Goal: Information Seeking & Learning: Learn about a topic

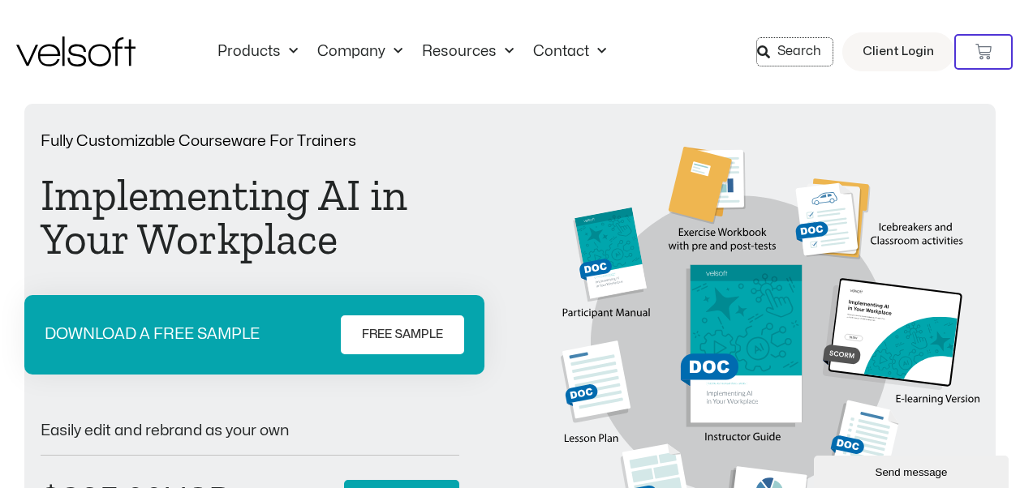
drag, startPoint x: 766, startPoint y: 46, endPoint x: 731, endPoint y: 62, distance: 38.5
click at [764, 46] on icon at bounding box center [763, 51] width 13 height 13
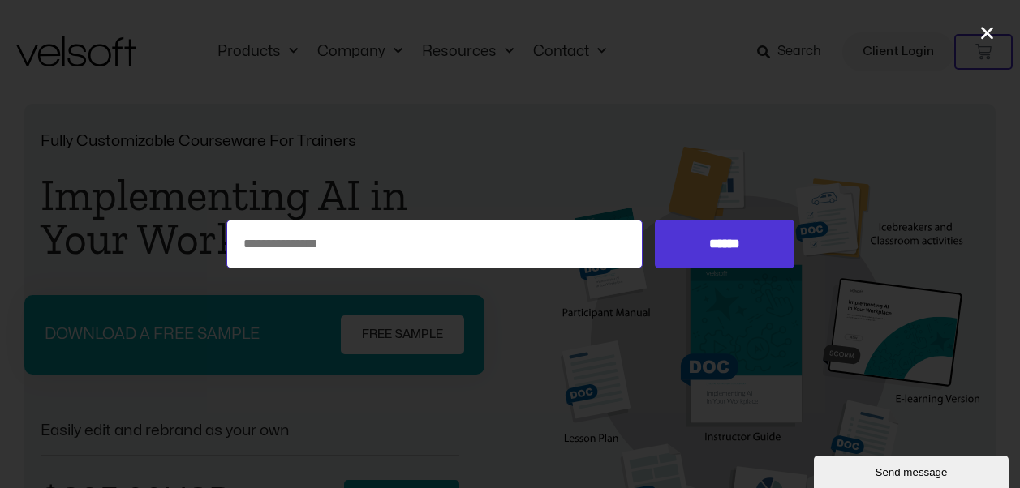
click at [279, 248] on input "Search for:" at bounding box center [434, 244] width 417 height 49
type input "*"
type input "**********"
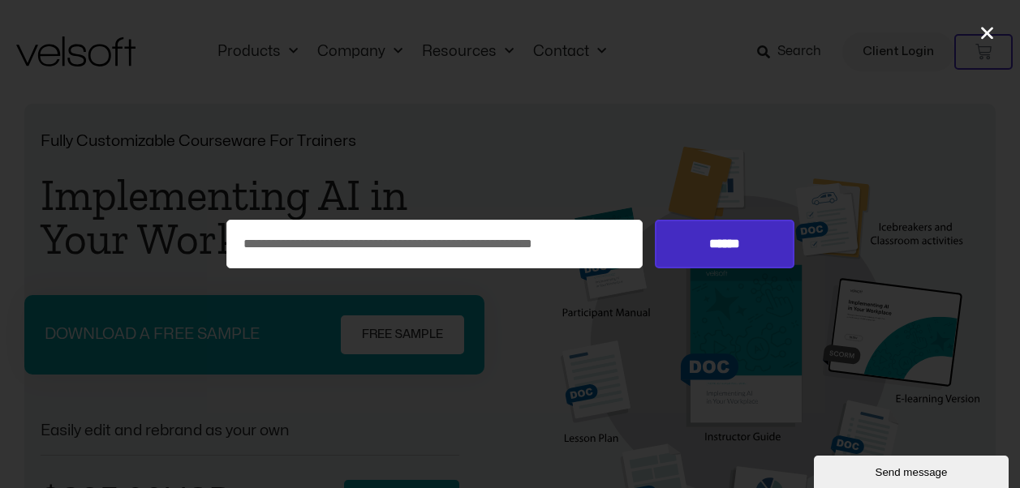
click at [726, 239] on input "******" at bounding box center [724, 244] width 139 height 49
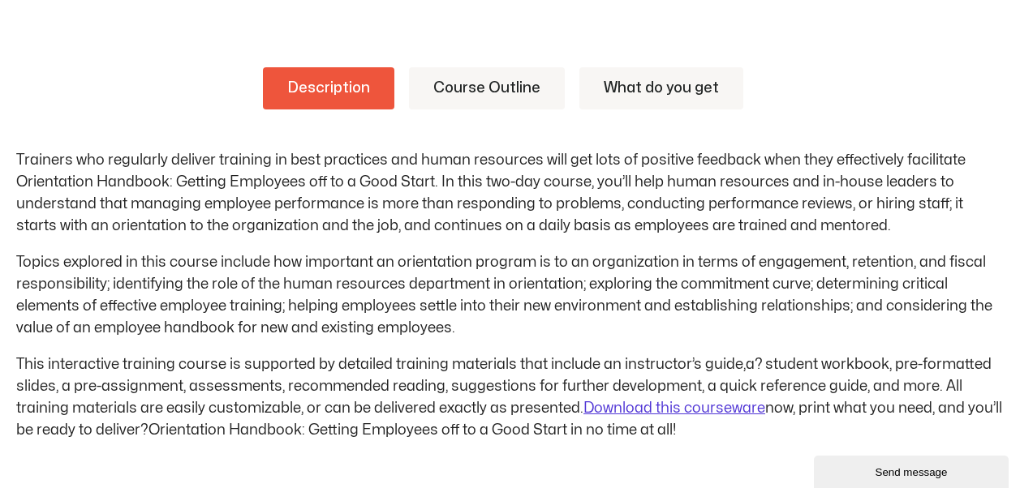
scroll to position [811, 0]
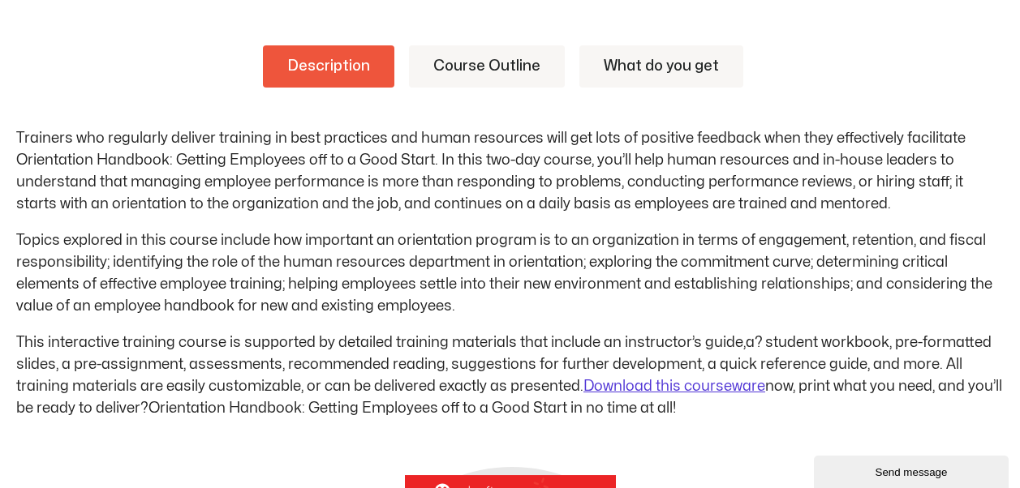
click at [462, 63] on link "Course Outline" at bounding box center [487, 66] width 156 height 42
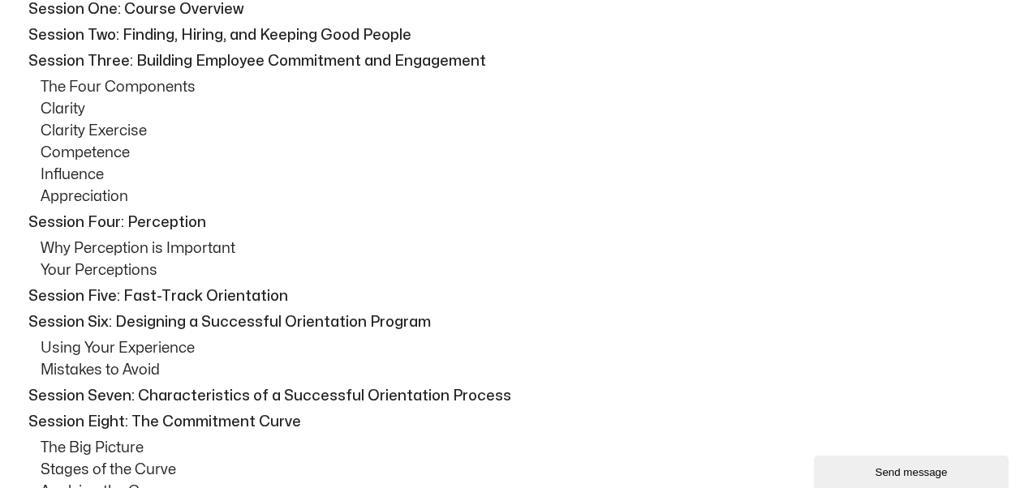
scroll to position [973, 0]
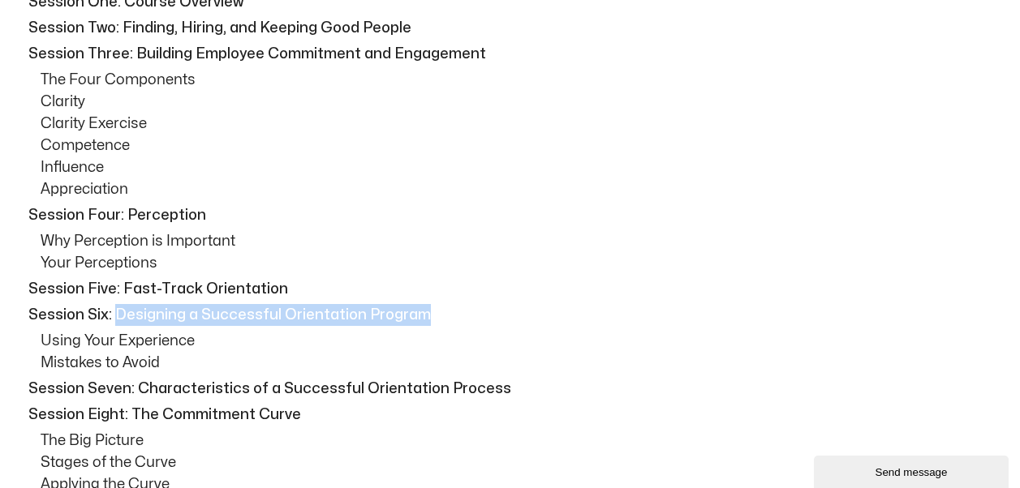
drag, startPoint x: 432, startPoint y: 308, endPoint x: 118, endPoint y: 304, distance: 313.2
click at [118, 304] on p "Session Six: Designing a Successful Orientation Program" at bounding box center [513, 315] width 971 height 22
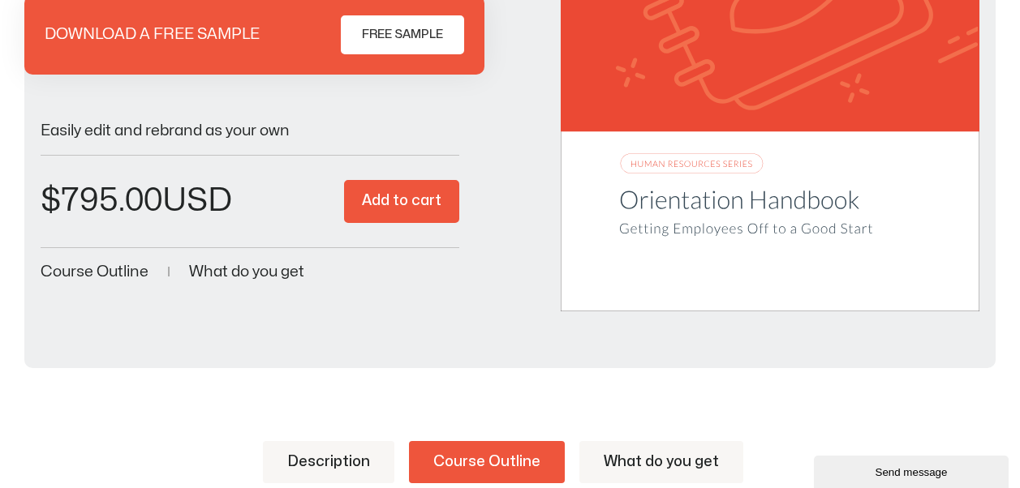
scroll to position [243, 0]
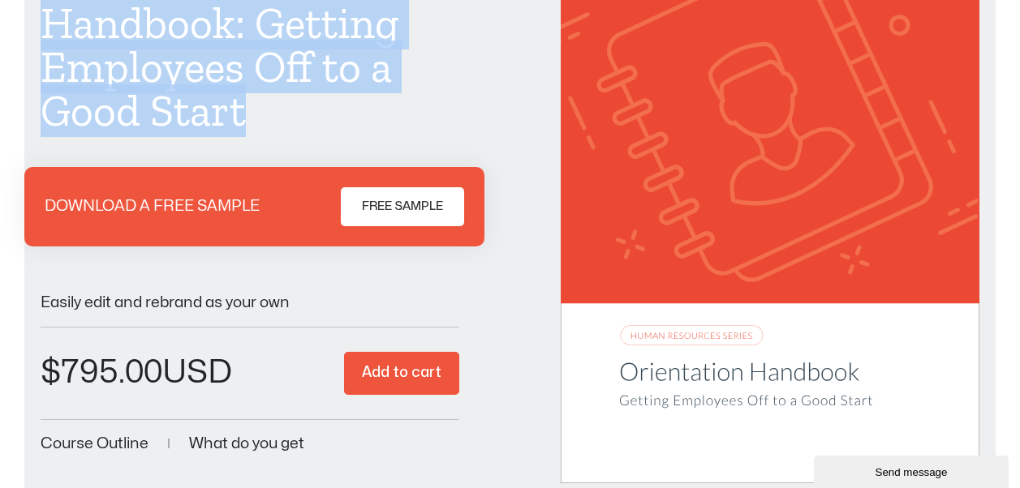
drag, startPoint x: 246, startPoint y: 117, endPoint x: 12, endPoint y: 24, distance: 251.6
click at [12, 24] on div "Fully Customizable Courseware For Trainers Orientation Handbook: Getting Employ…" at bounding box center [510, 212] width 1020 height 704
drag, startPoint x: 12, startPoint y: 24, endPoint x: 165, endPoint y: 110, distance: 175.8
copy h1 "Handbook: Getting Employees Off to a Good Start"
